Goal: Transaction & Acquisition: Book appointment/travel/reservation

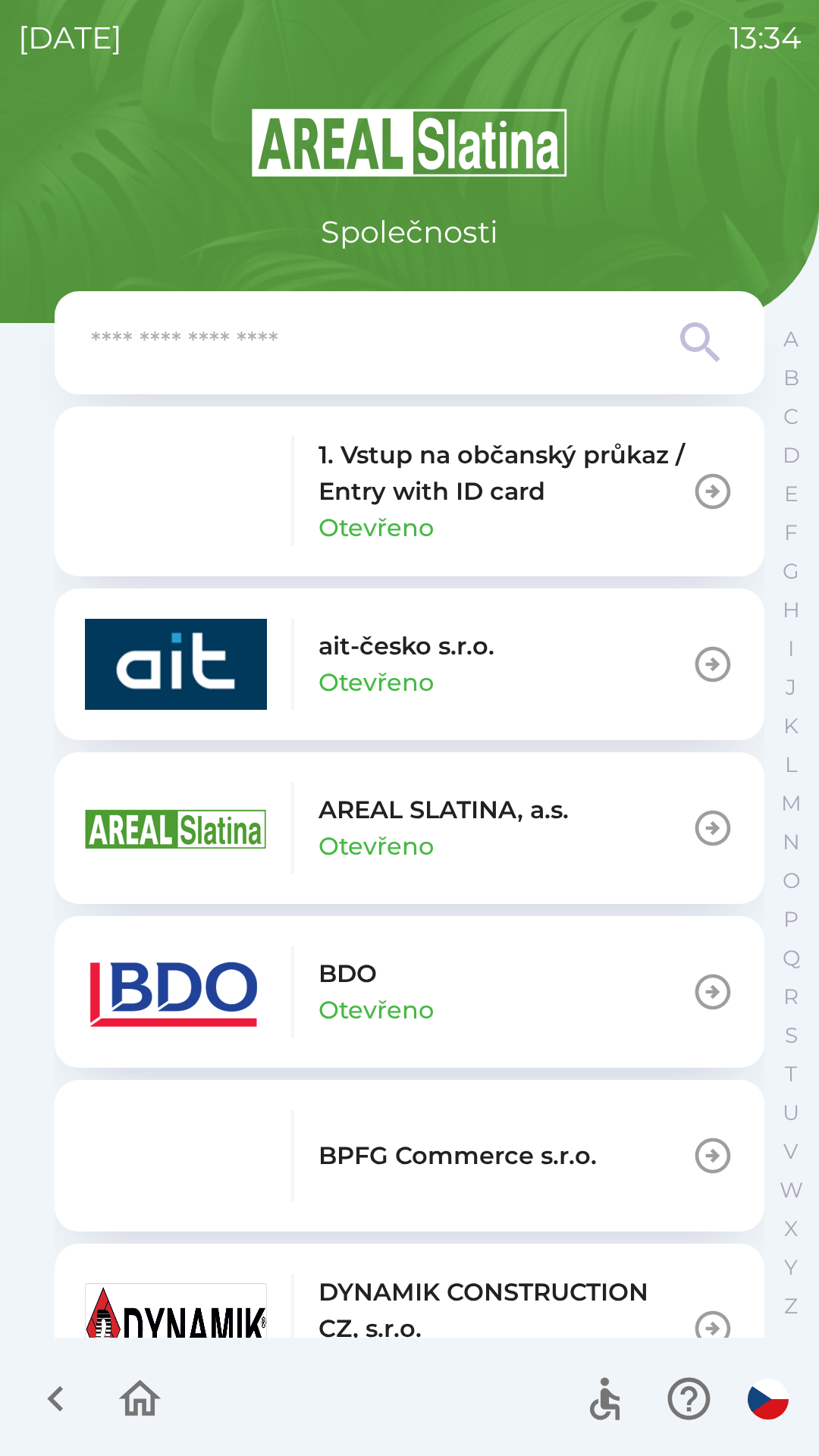
click at [318, 972] on div "BDO Otevřeno" at bounding box center [259, 992] width 349 height 91
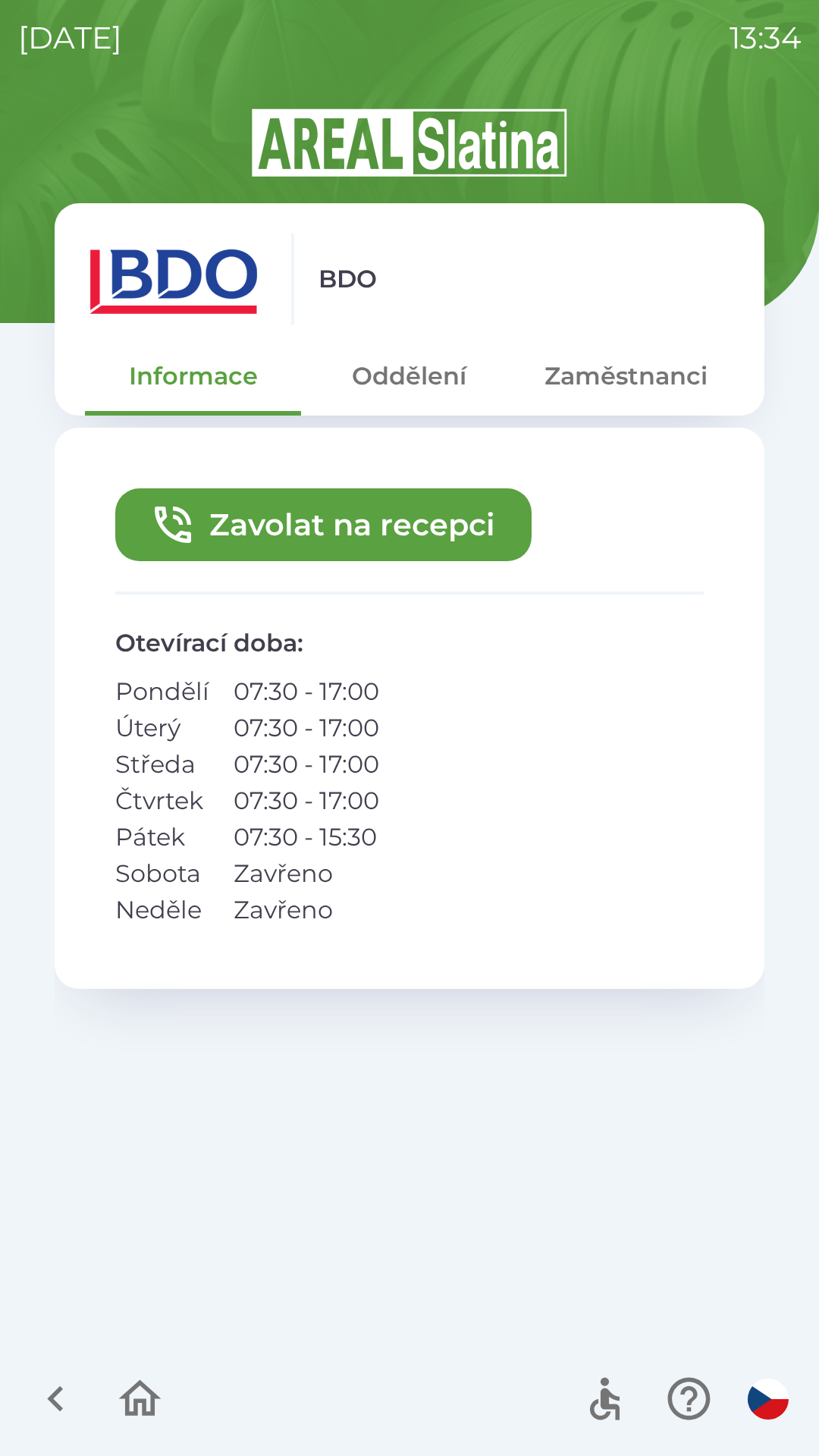
click at [403, 512] on button "Zavolat na recepci" at bounding box center [324, 525] width 416 height 73
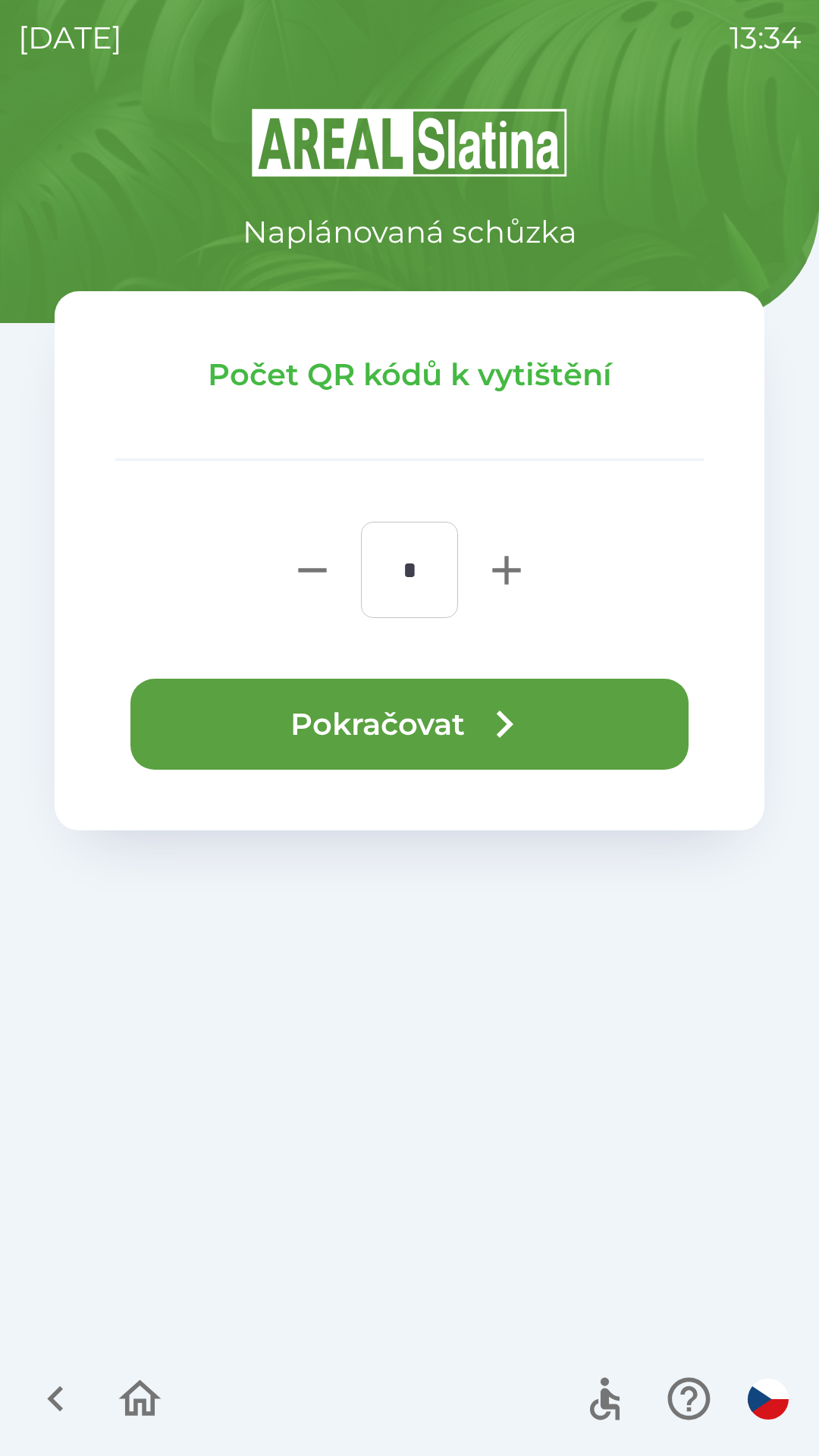
click at [505, 581] on icon "button" at bounding box center [506, 570] width 28 height 28
type input "*"
click at [413, 739] on button "Pokračovat" at bounding box center [410, 724] width 558 height 91
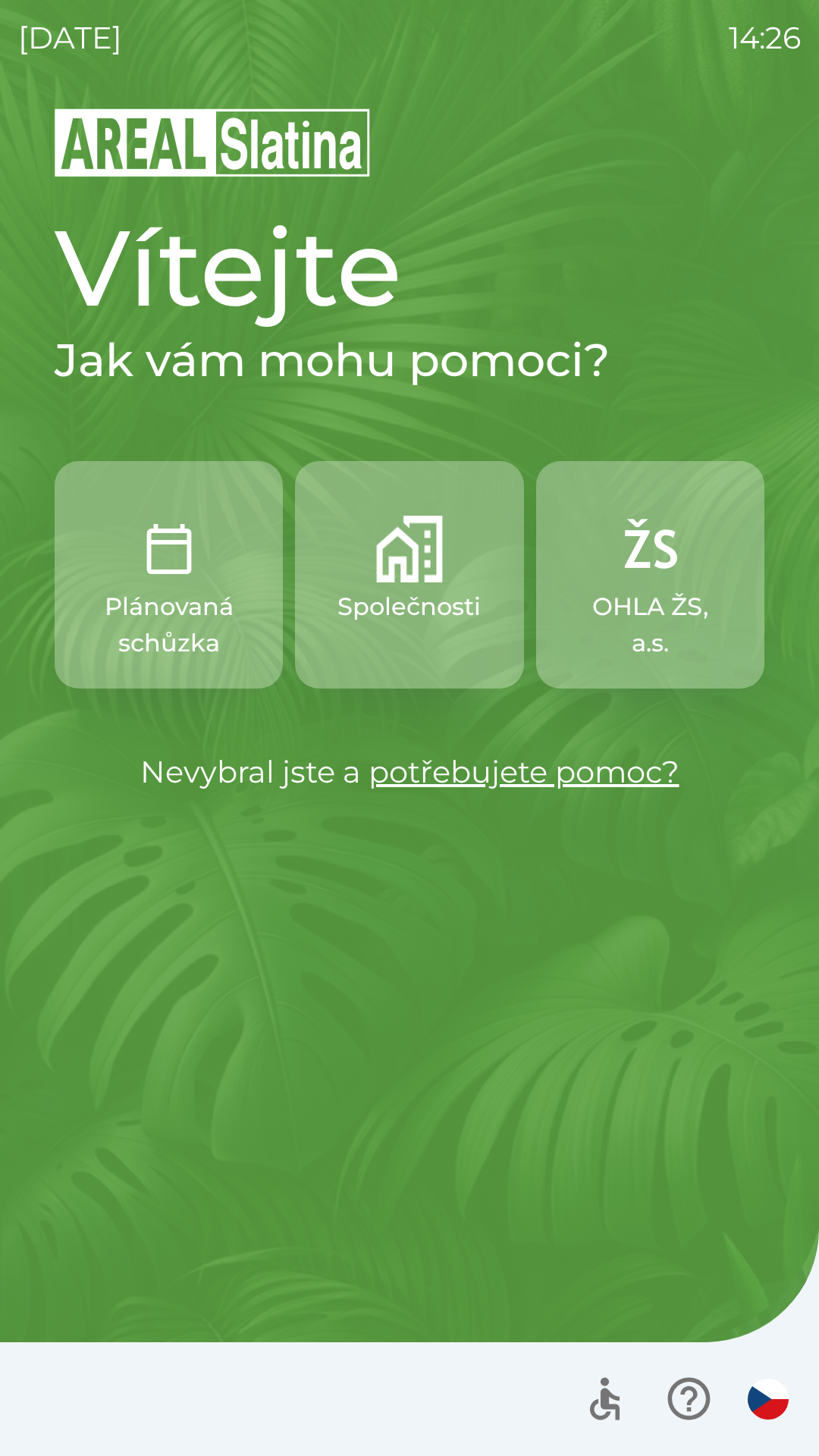
click at [417, 584] on button "Společnosti" at bounding box center [409, 575] width 229 height 228
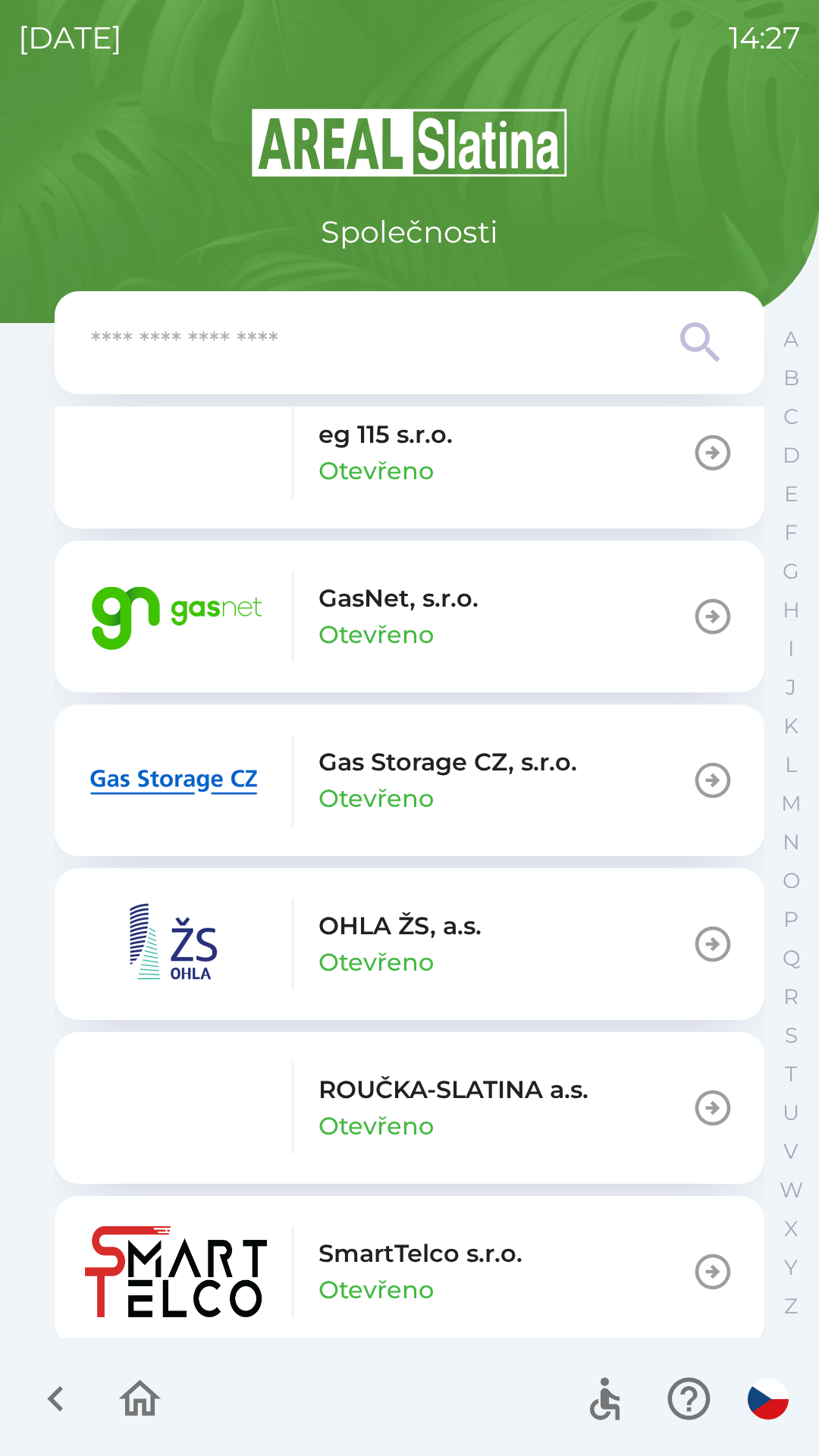
scroll to position [1052, 0]
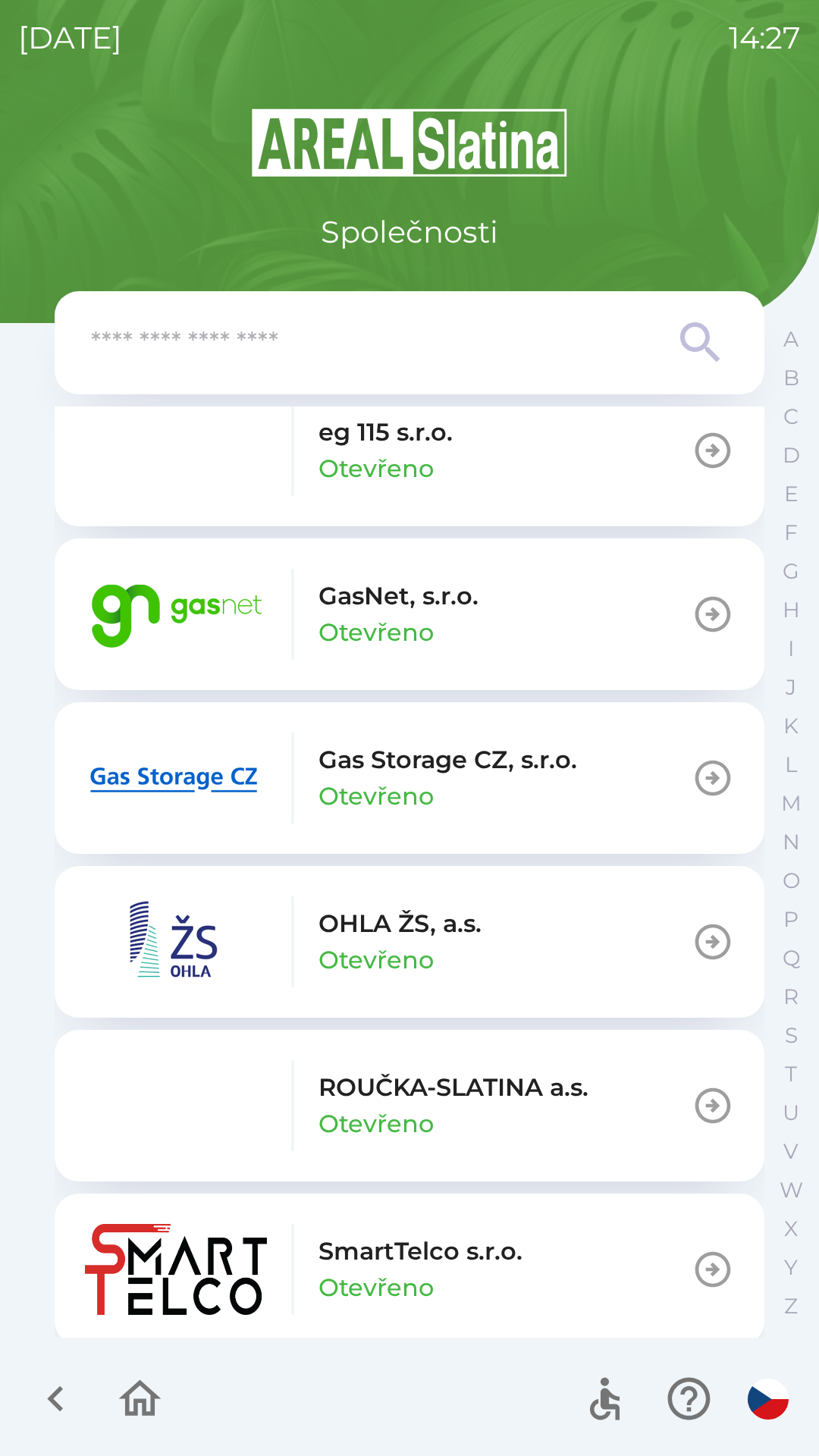
click at [599, 774] on button "Gas Storage CZ, s.r.o. Otevřeno" at bounding box center [410, 778] width 710 height 152
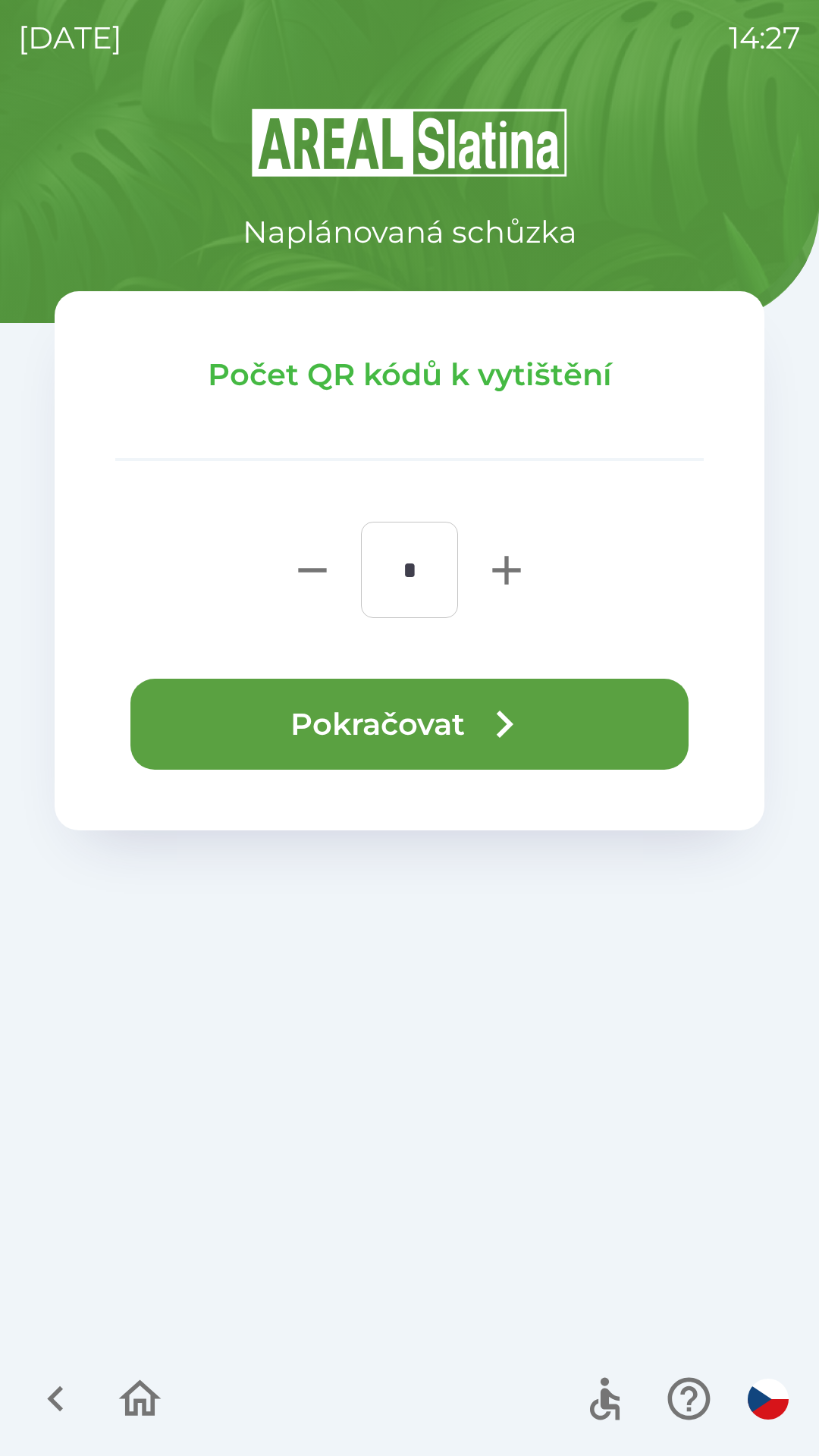
click at [494, 721] on icon "button" at bounding box center [504, 724] width 54 height 54
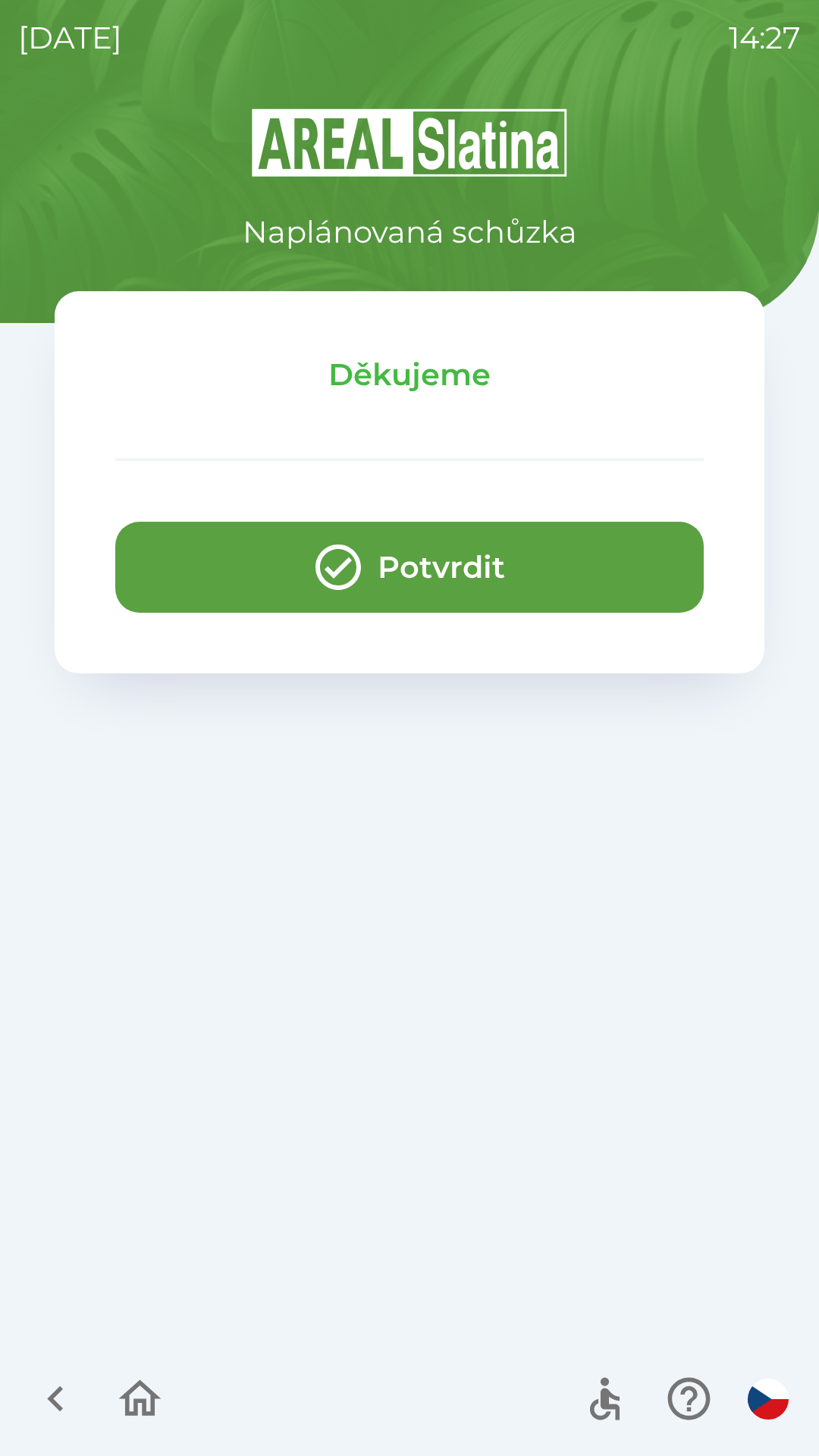
click at [369, 557] on button "Potvrdit" at bounding box center [410, 567] width 589 height 91
